Goal: Information Seeking & Learning: Learn about a topic

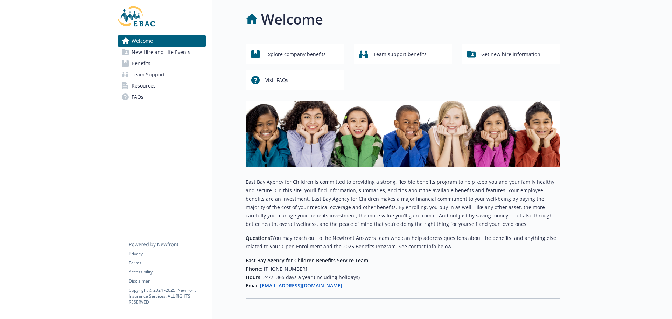
drag, startPoint x: 142, startPoint y: 60, endPoint x: 170, endPoint y: 65, distance: 28.1
click at [142, 60] on span "Benefits" at bounding box center [141, 63] width 19 height 11
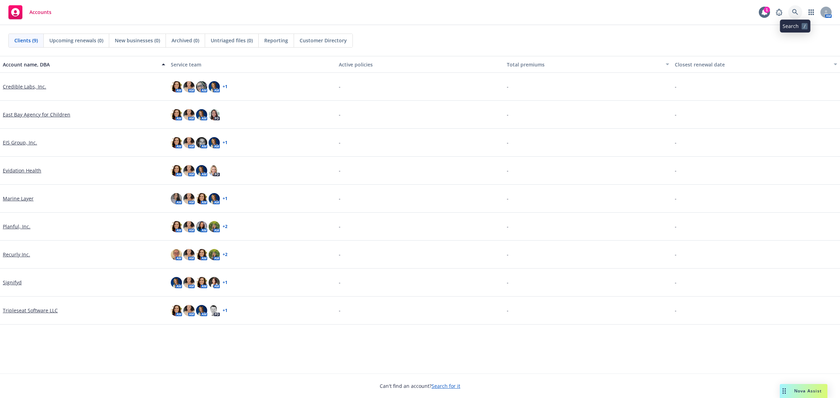
click at [801, 12] on link at bounding box center [795, 12] width 14 height 14
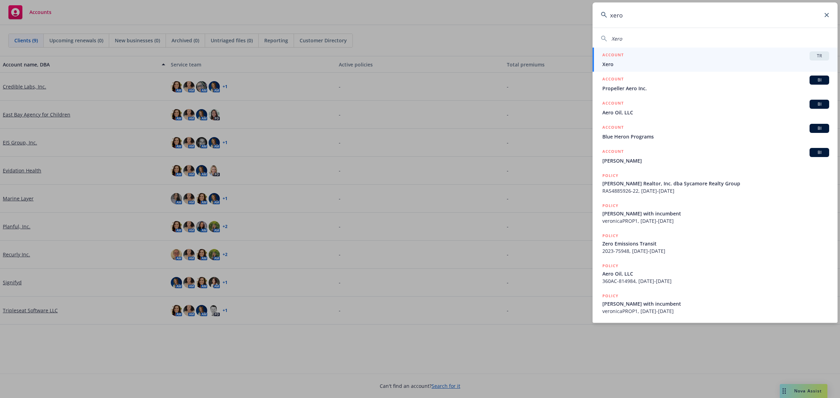
type input "xero"
drag, startPoint x: 609, startPoint y: 62, endPoint x: 644, endPoint y: 79, distance: 39.0
click at [609, 62] on span "Xero" at bounding box center [715, 64] width 227 height 7
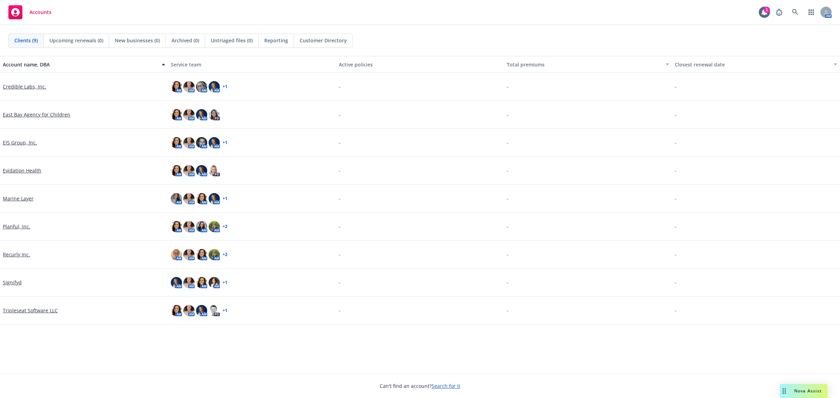
drag, startPoint x: 482, startPoint y: 2, endPoint x: 231, endPoint y: 13, distance: 251.2
click at [231, 13] on div "Accounts 1 AM" at bounding box center [420, 12] width 840 height 25
